Goal: Task Accomplishment & Management: Use online tool/utility

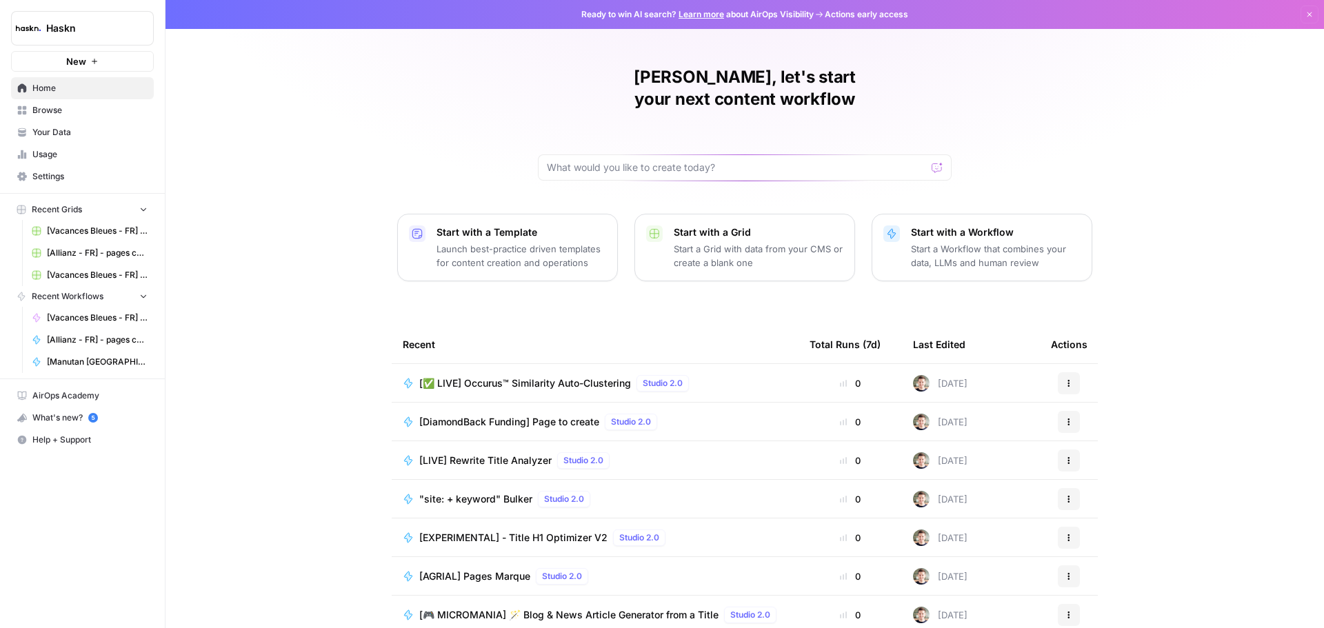
click at [530, 377] on span "[✅ LIVE] Occurus™ Similarity Auto-Clustering" at bounding box center [525, 384] width 212 height 14
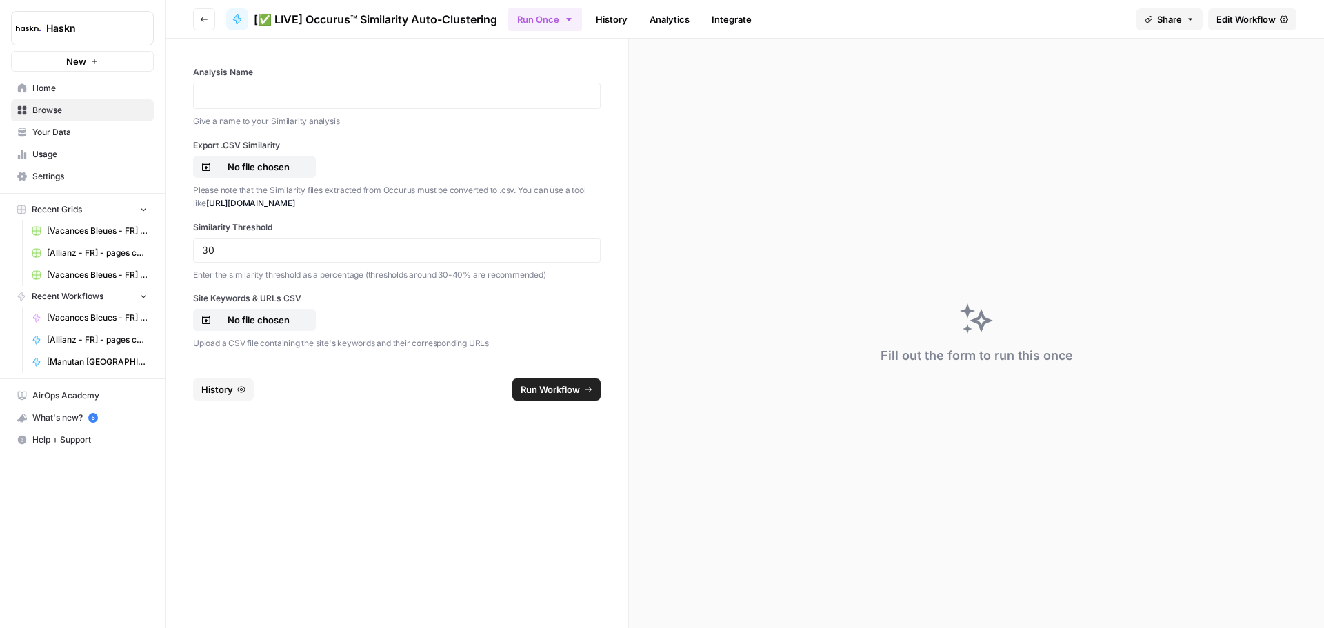
click at [1254, 21] on span "Edit Workflow" at bounding box center [1245, 19] width 59 height 14
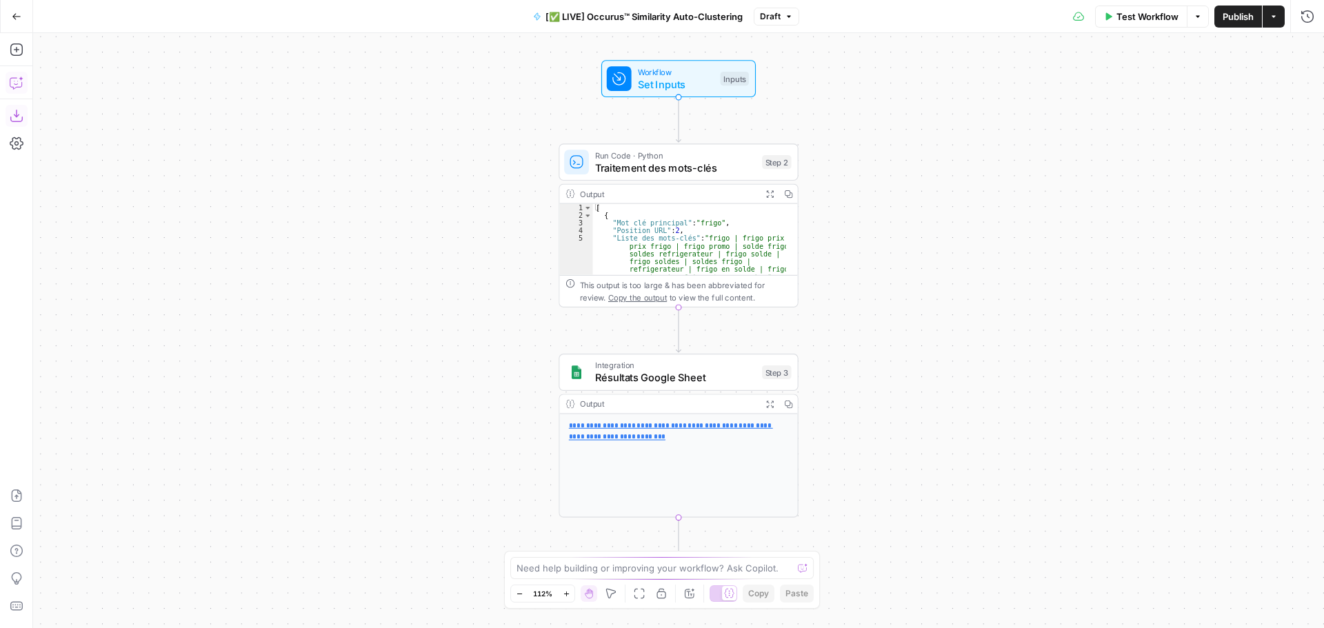
click at [22, 92] on button "Copilot" at bounding box center [17, 83] width 22 height 22
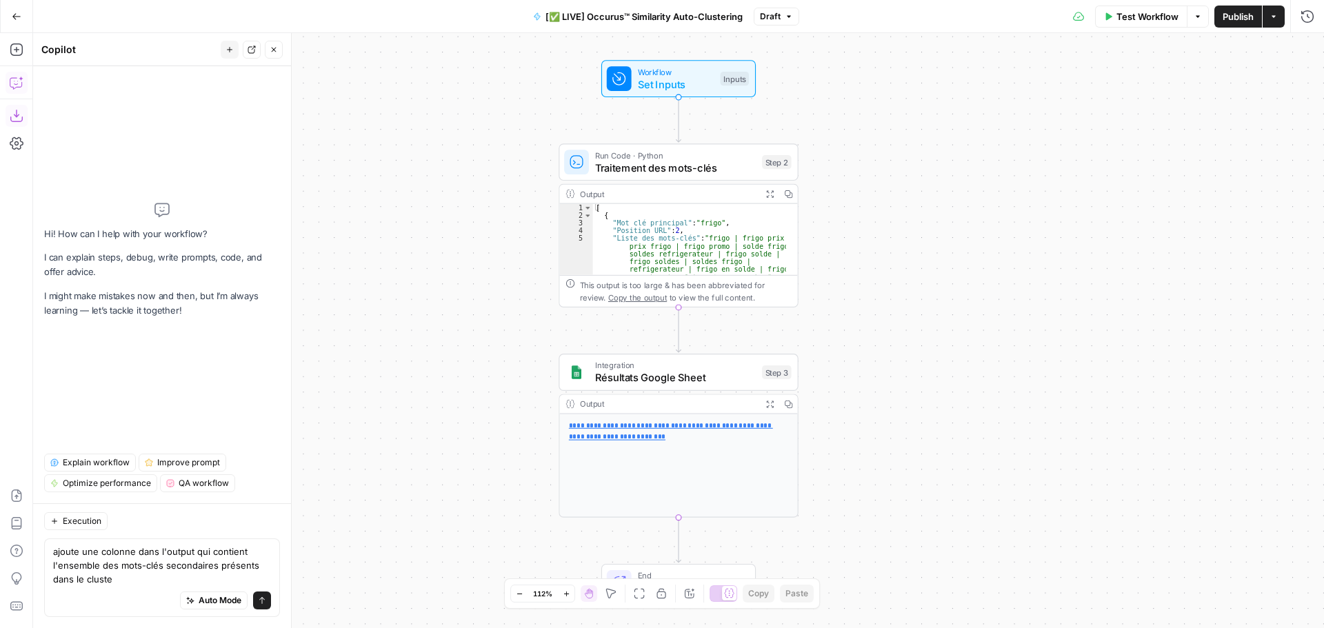
type textarea "ajoute une colonne dans l'output qui contient l'ensemble des mots-clés secondai…"
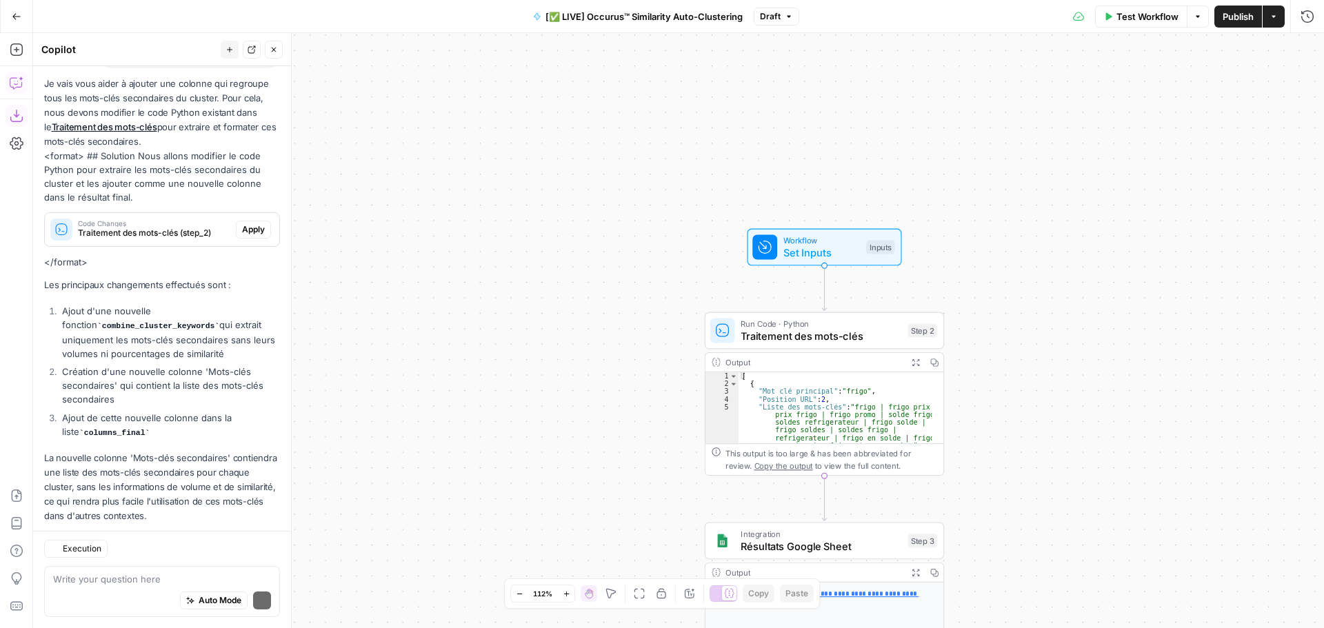
scroll to position [198, 0]
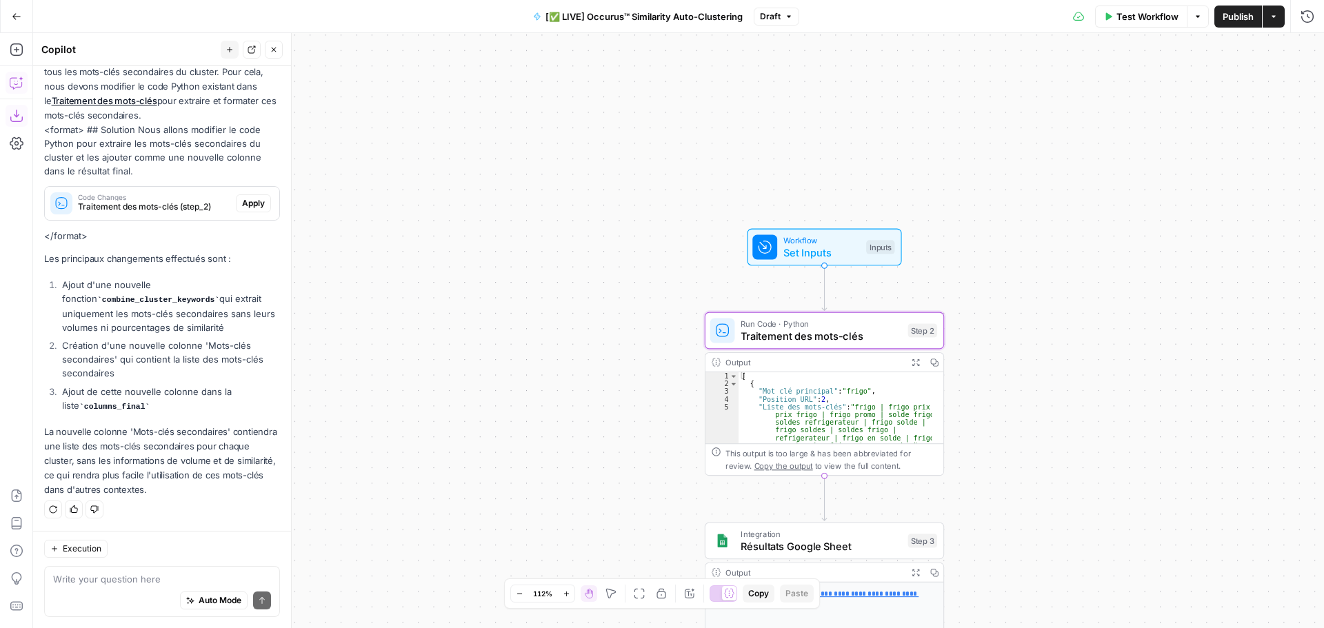
click at [242, 206] on span "Apply" at bounding box center [253, 203] width 23 height 12
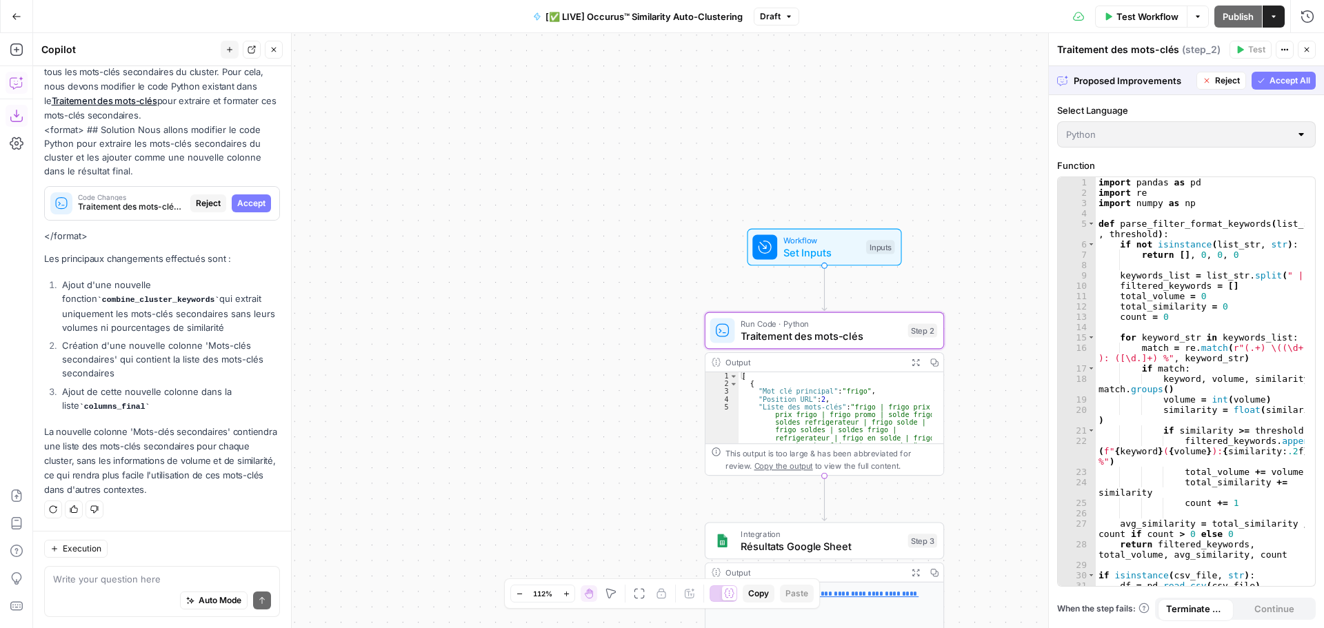
click at [241, 206] on span "Accept" at bounding box center [251, 203] width 28 height 12
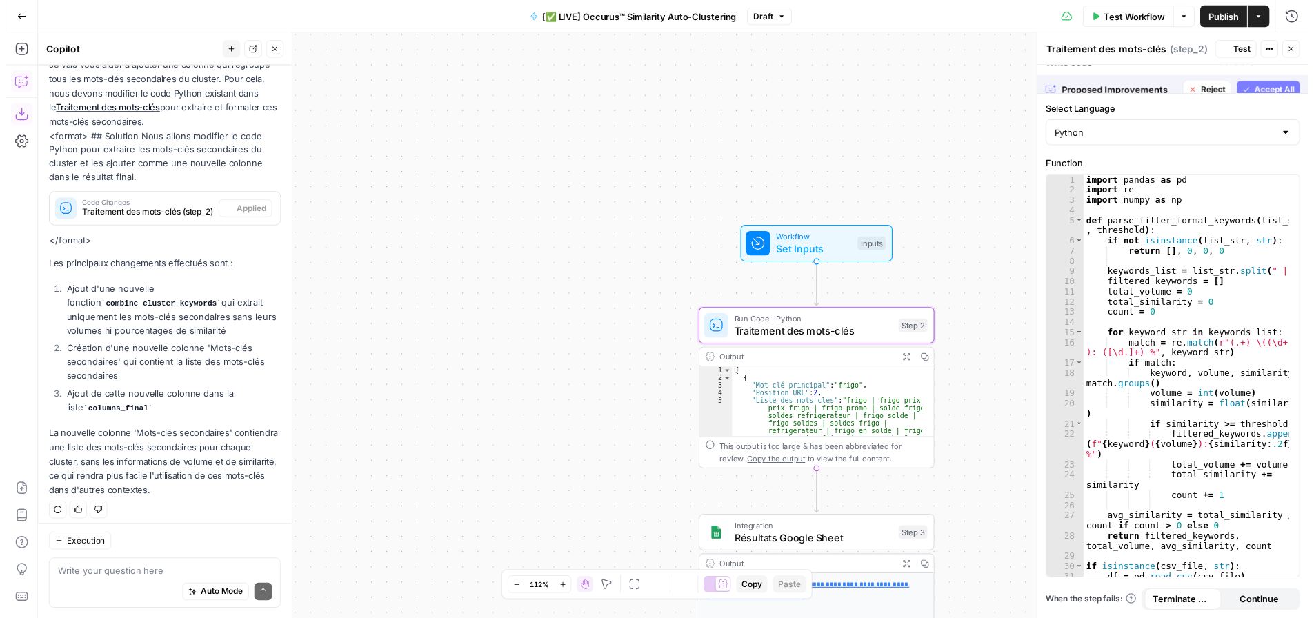
scroll to position [220, 0]
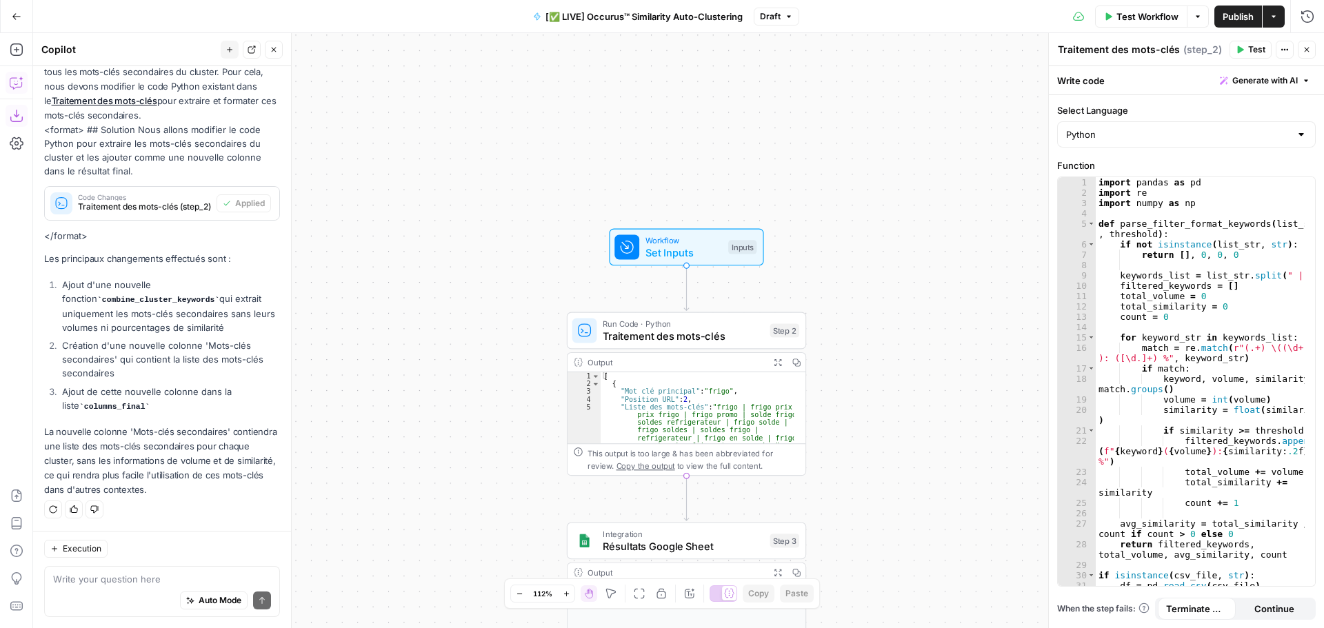
click at [1112, 9] on button "Test Workflow" at bounding box center [1141, 17] width 92 height 22
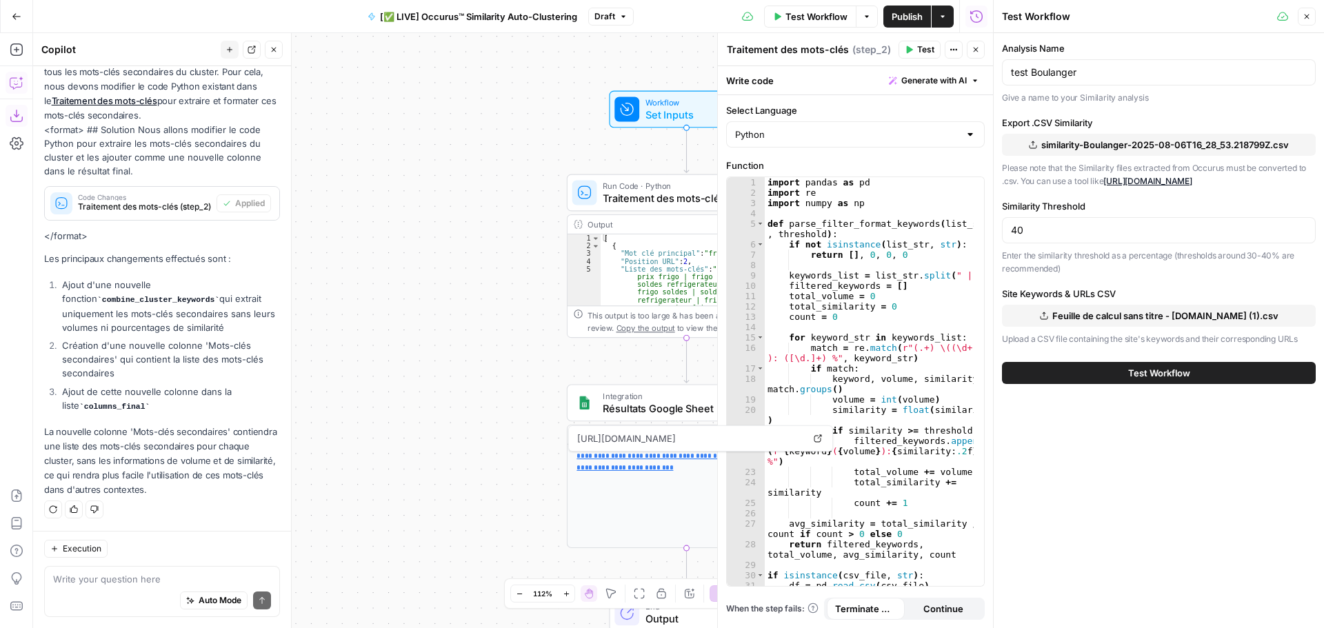
click at [1123, 371] on button "Test Workflow" at bounding box center [1159, 373] width 314 height 22
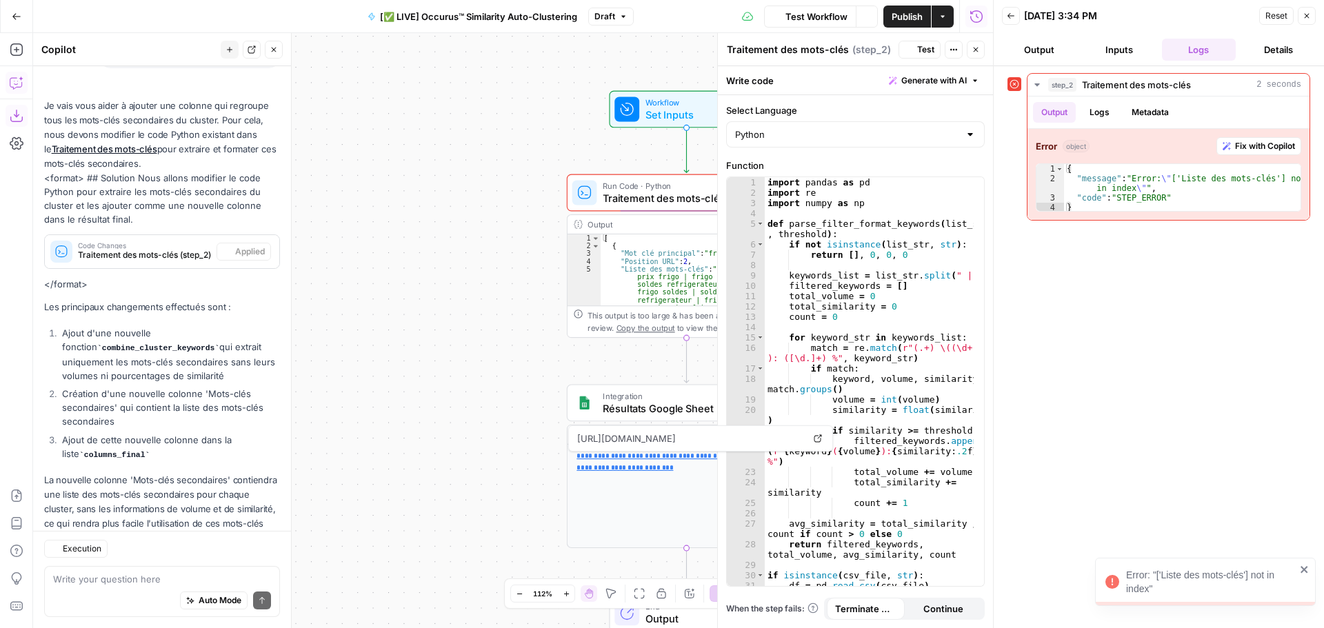
scroll to position [220, 0]
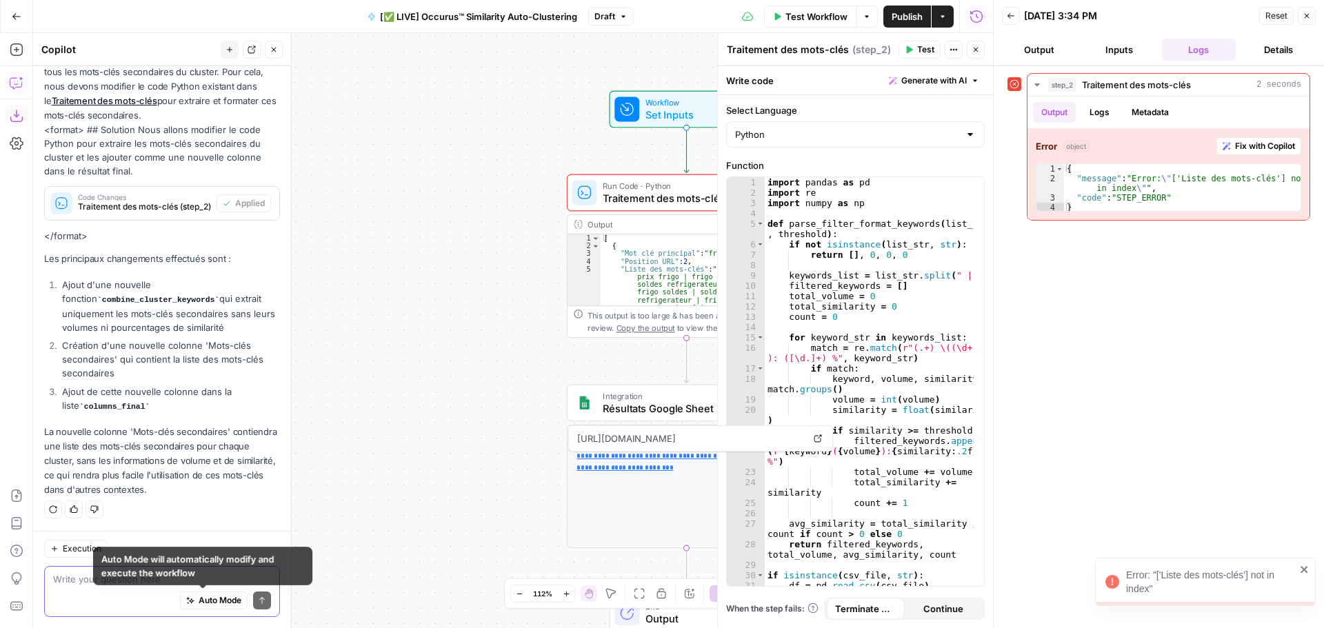
click at [213, 606] on span "Auto Mode" at bounding box center [220, 600] width 43 height 12
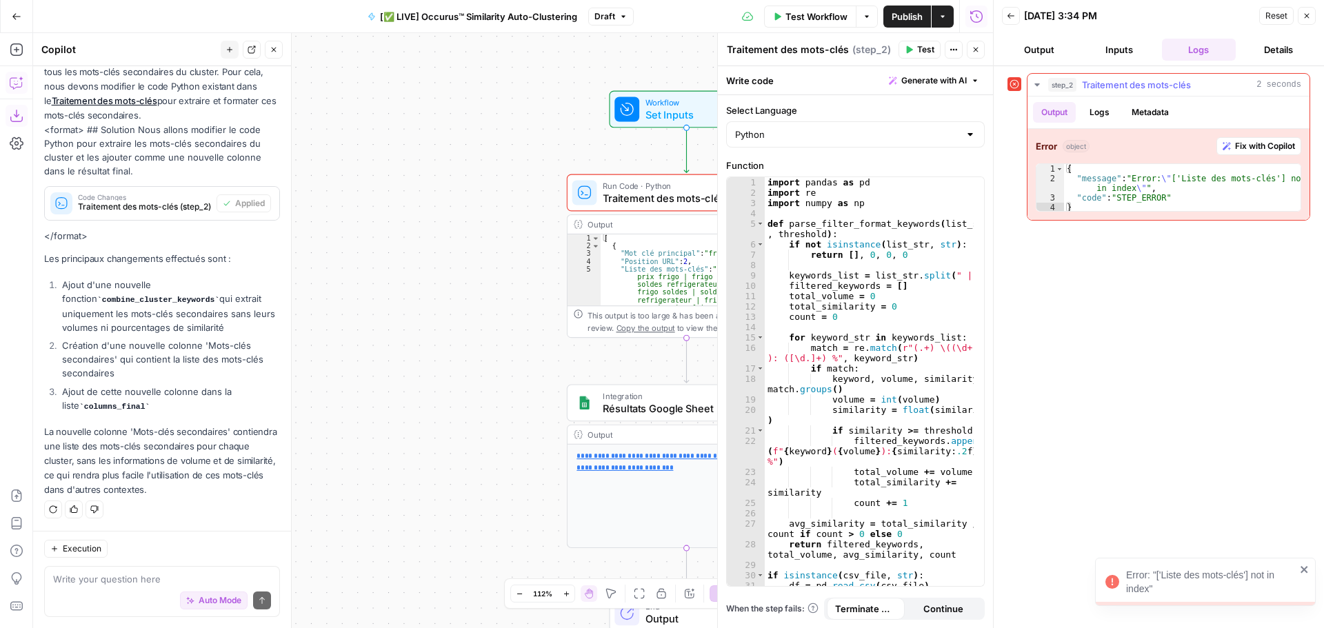
click at [1251, 148] on span "Fix with Copilot" at bounding box center [1265, 146] width 60 height 12
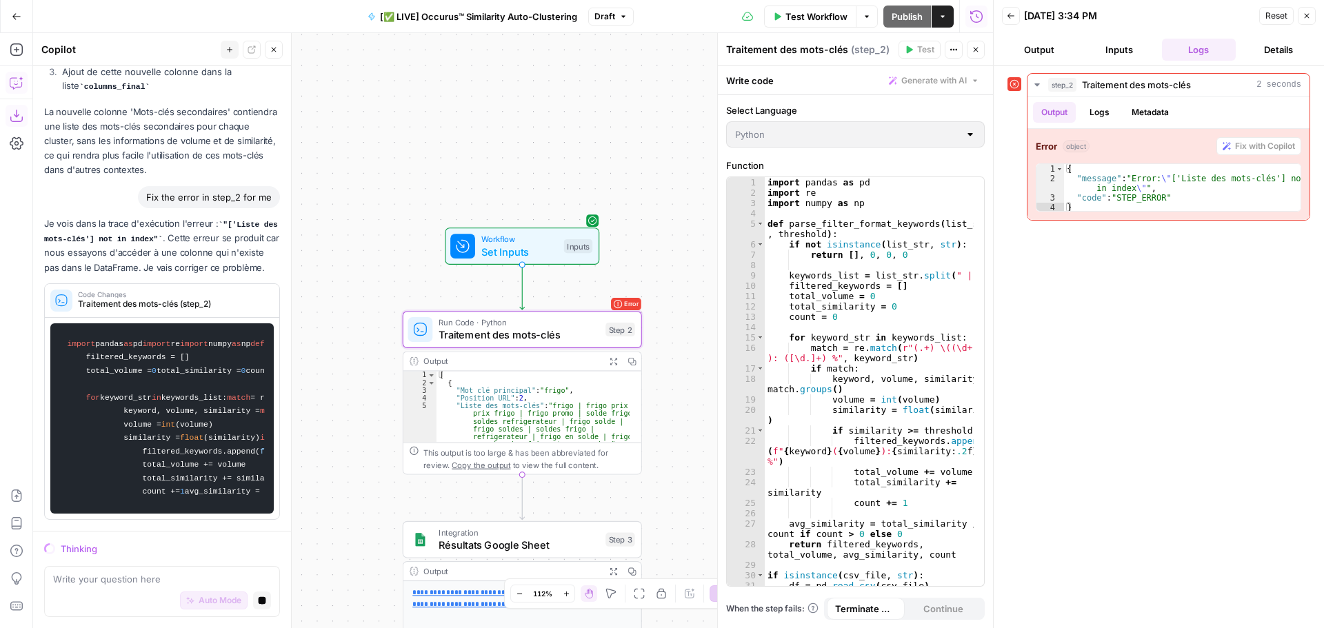
scroll to position [538, 0]
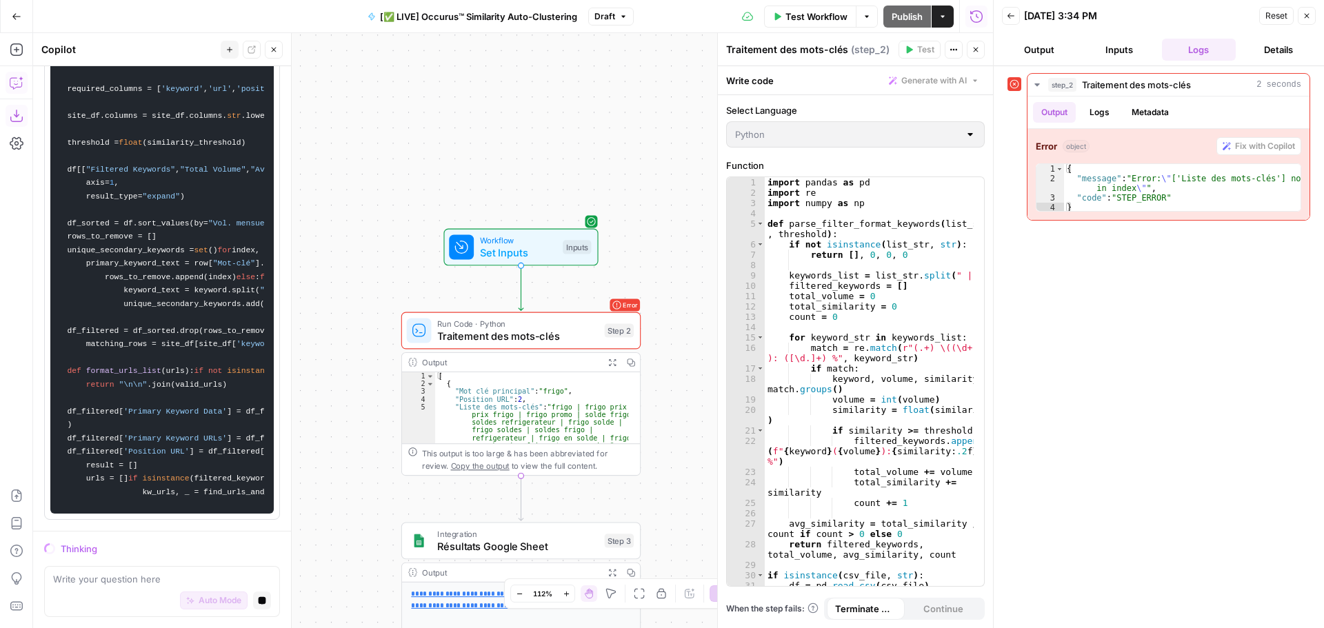
click at [620, 19] on icon "button" at bounding box center [623, 16] width 8 height 8
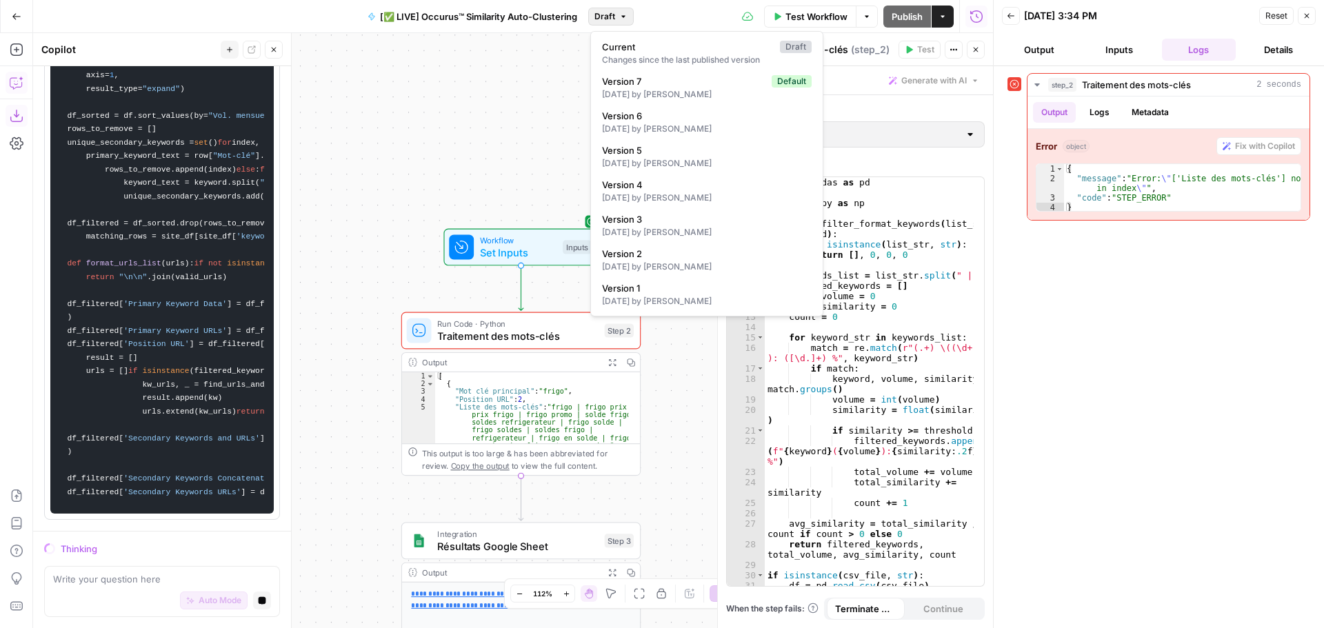
click at [620, 19] on icon "button" at bounding box center [623, 16] width 8 height 8
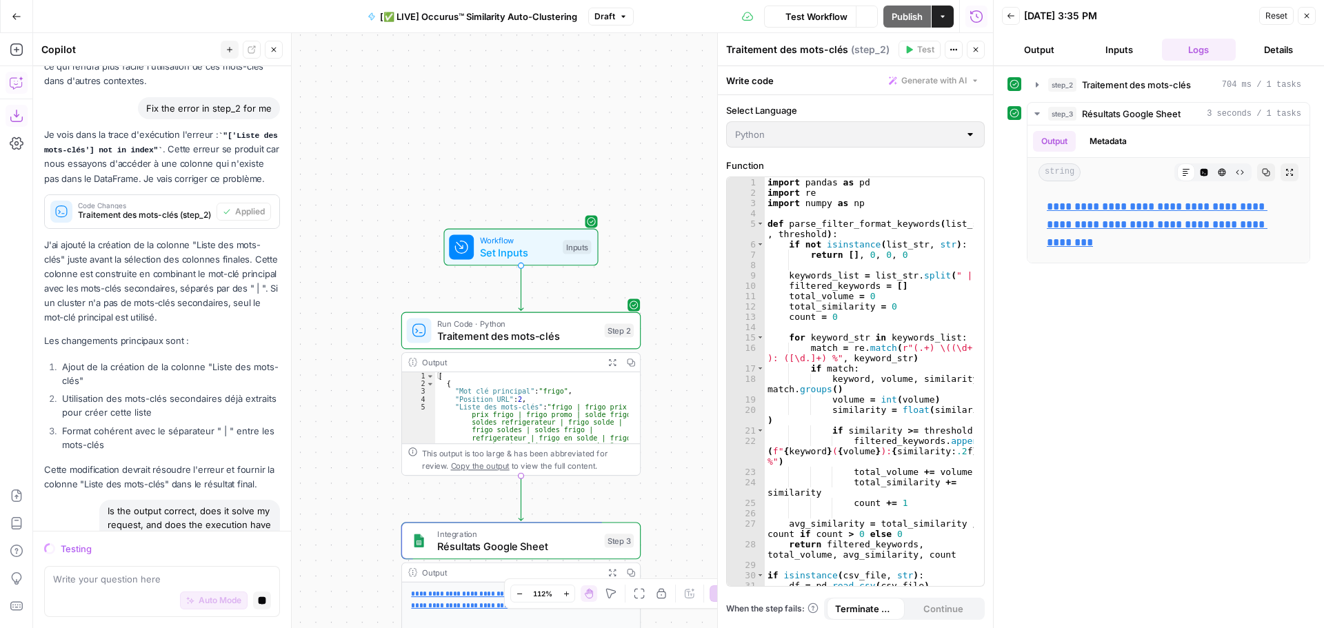
scroll to position [701, 0]
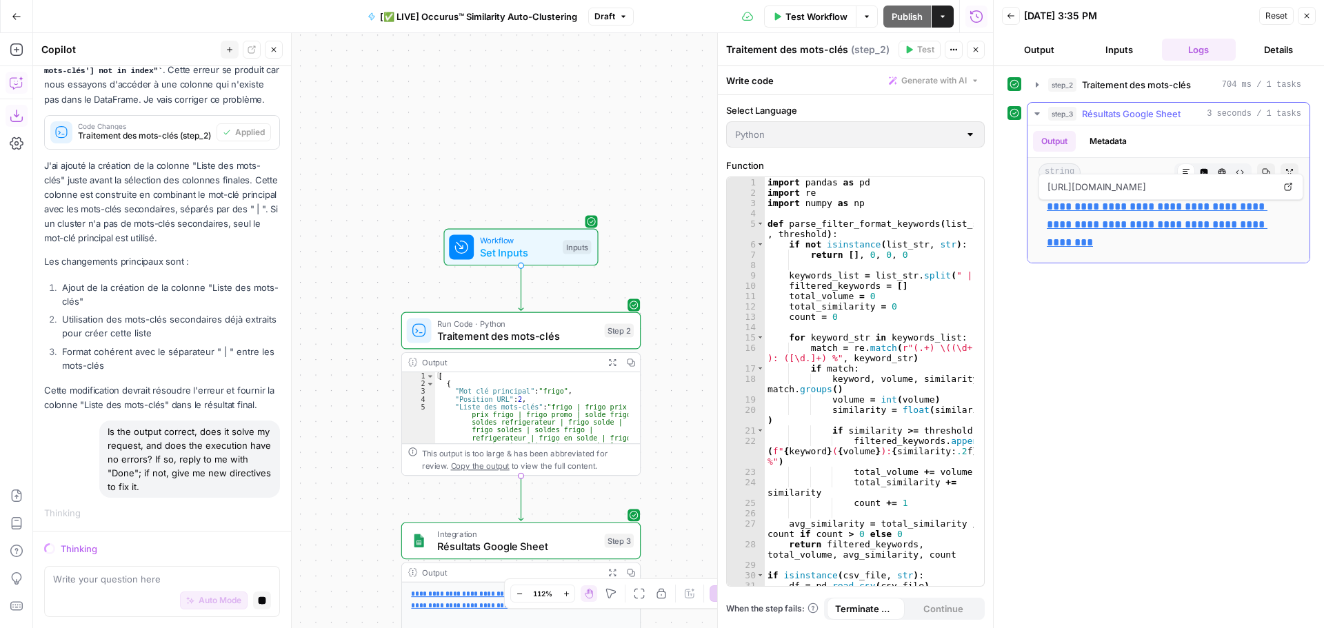
click at [1171, 208] on link "**********" at bounding box center [1157, 224] width 221 height 46
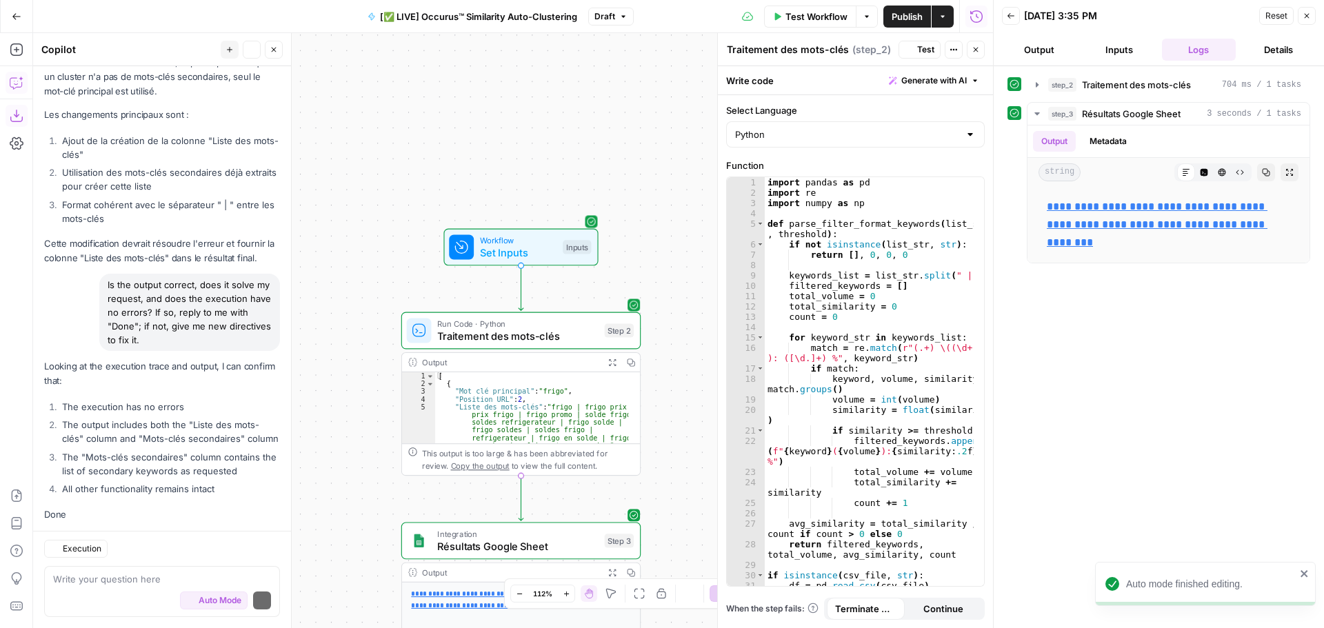
scroll to position [930, 0]
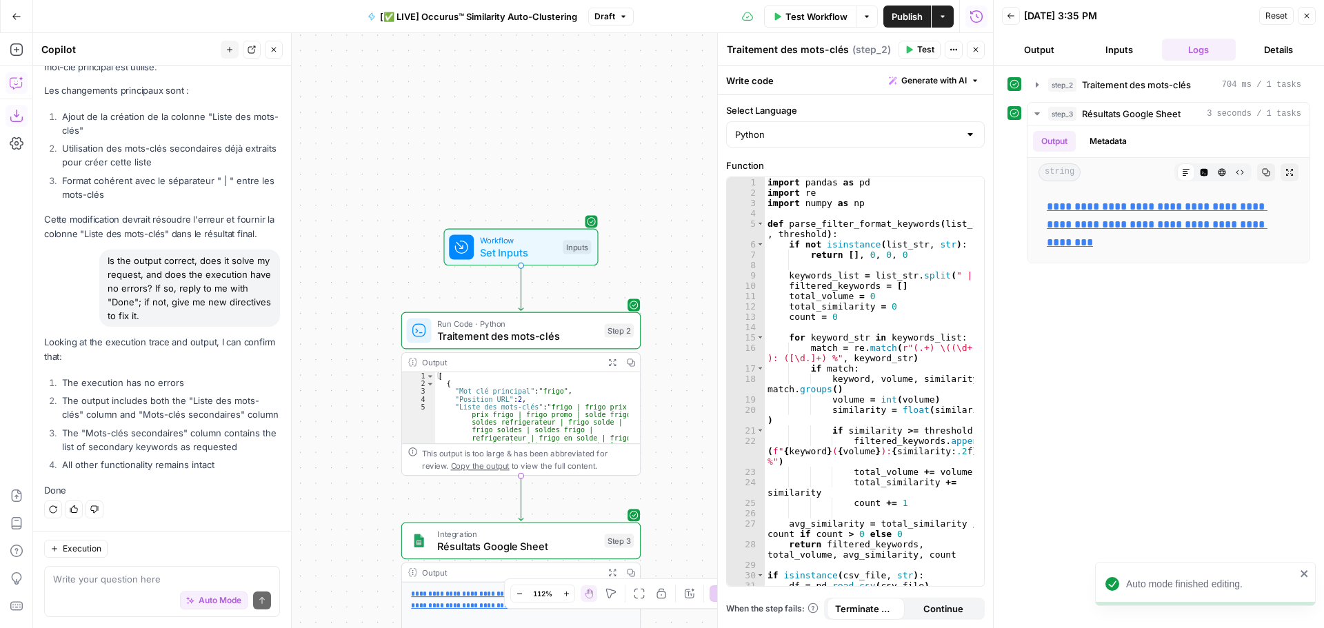
click at [907, 12] on span "Publish" at bounding box center [907, 17] width 31 height 14
